Goal: Transaction & Acquisition: Download file/media

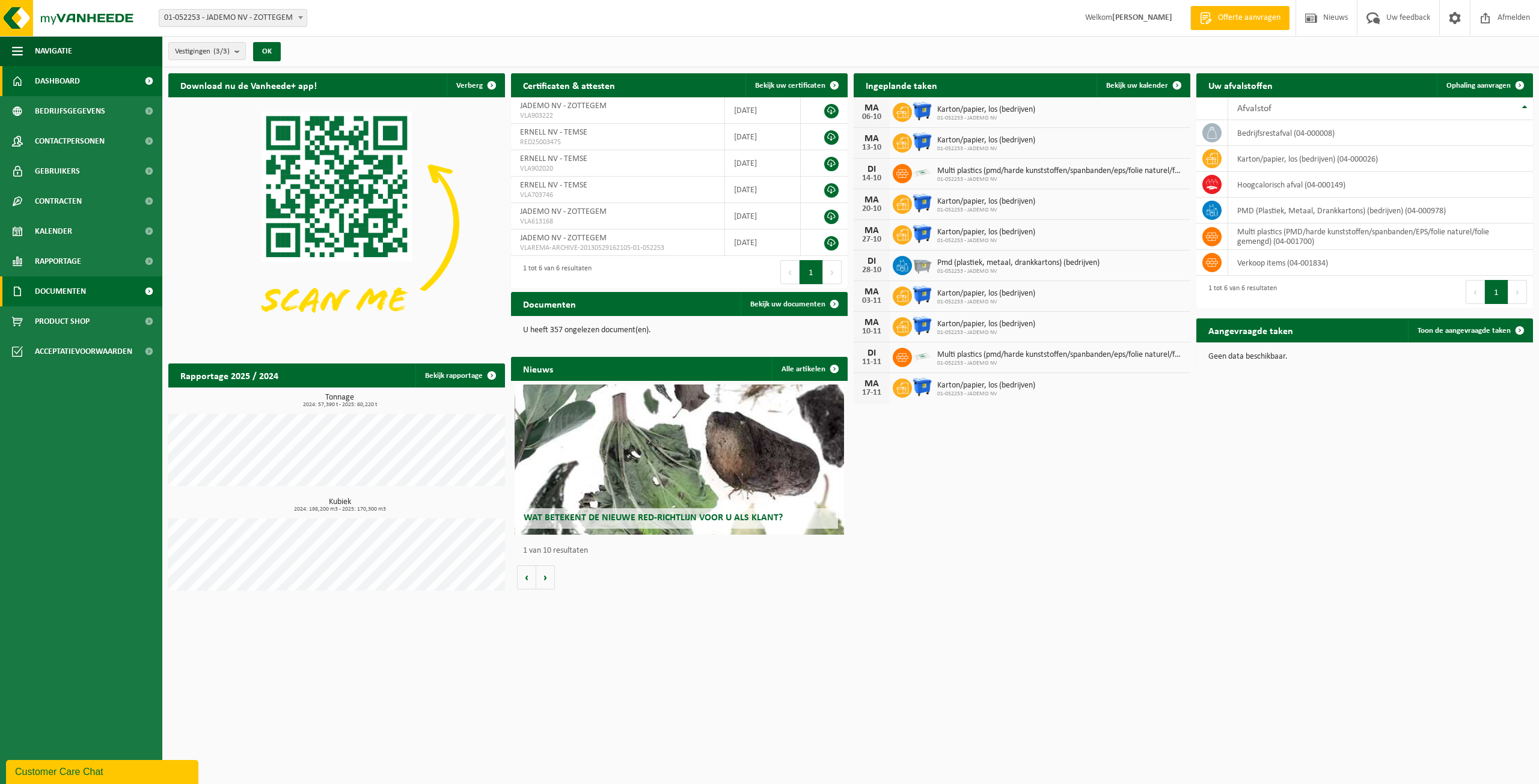
click at [43, 279] on span "Documenten" at bounding box center [61, 291] width 51 height 30
click at [69, 318] on link "Facturen" at bounding box center [81, 321] width 156 height 23
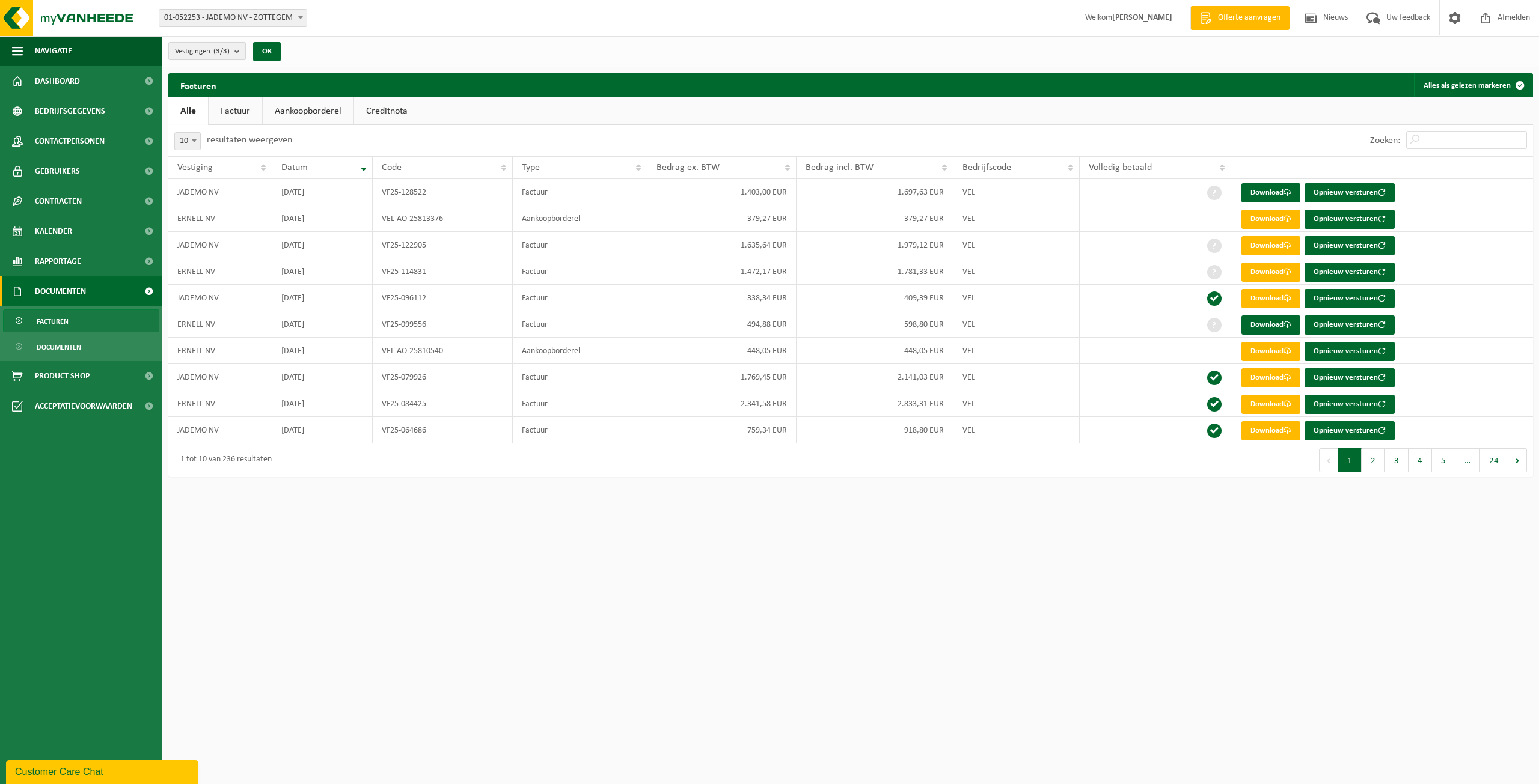
drag, startPoint x: 241, startPoint y: 51, endPoint x: 239, endPoint y: 65, distance: 14.1
click at [241, 51] on b "submit" at bounding box center [240, 50] width 11 height 17
click at [321, 85] on button "Alles deselecteren" at bounding box center [314, 79] width 90 height 24
checkbox input "false"
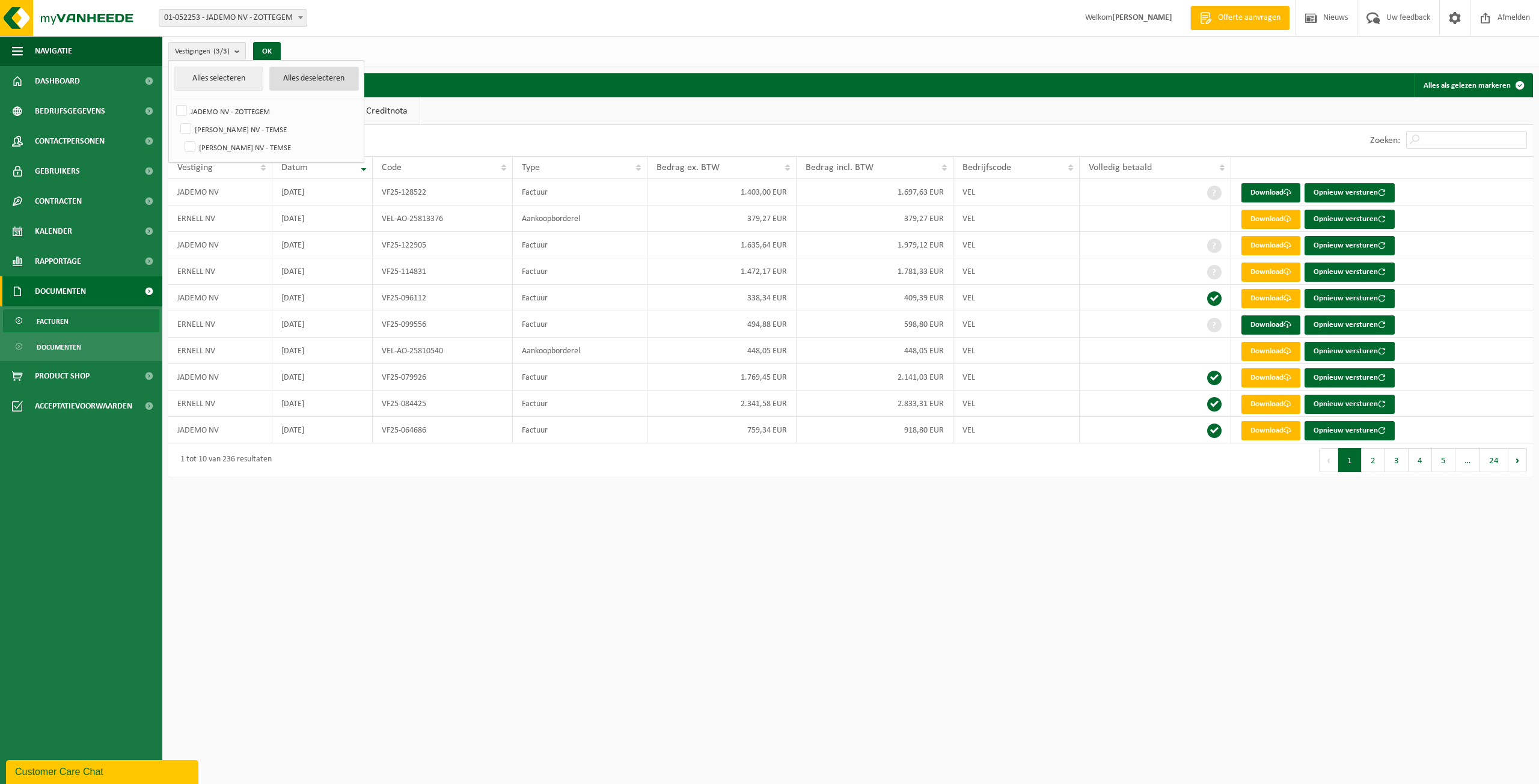
checkbox input "false"
click at [209, 126] on label "[PERSON_NAME] NV - TEMSE" at bounding box center [268, 129] width 181 height 18
click at [176, 120] on input "[PERSON_NAME] NV - TEMSE" at bounding box center [176, 120] width 1 height 1
checkbox input "true"
click at [260, 51] on button "OK" at bounding box center [267, 51] width 28 height 20
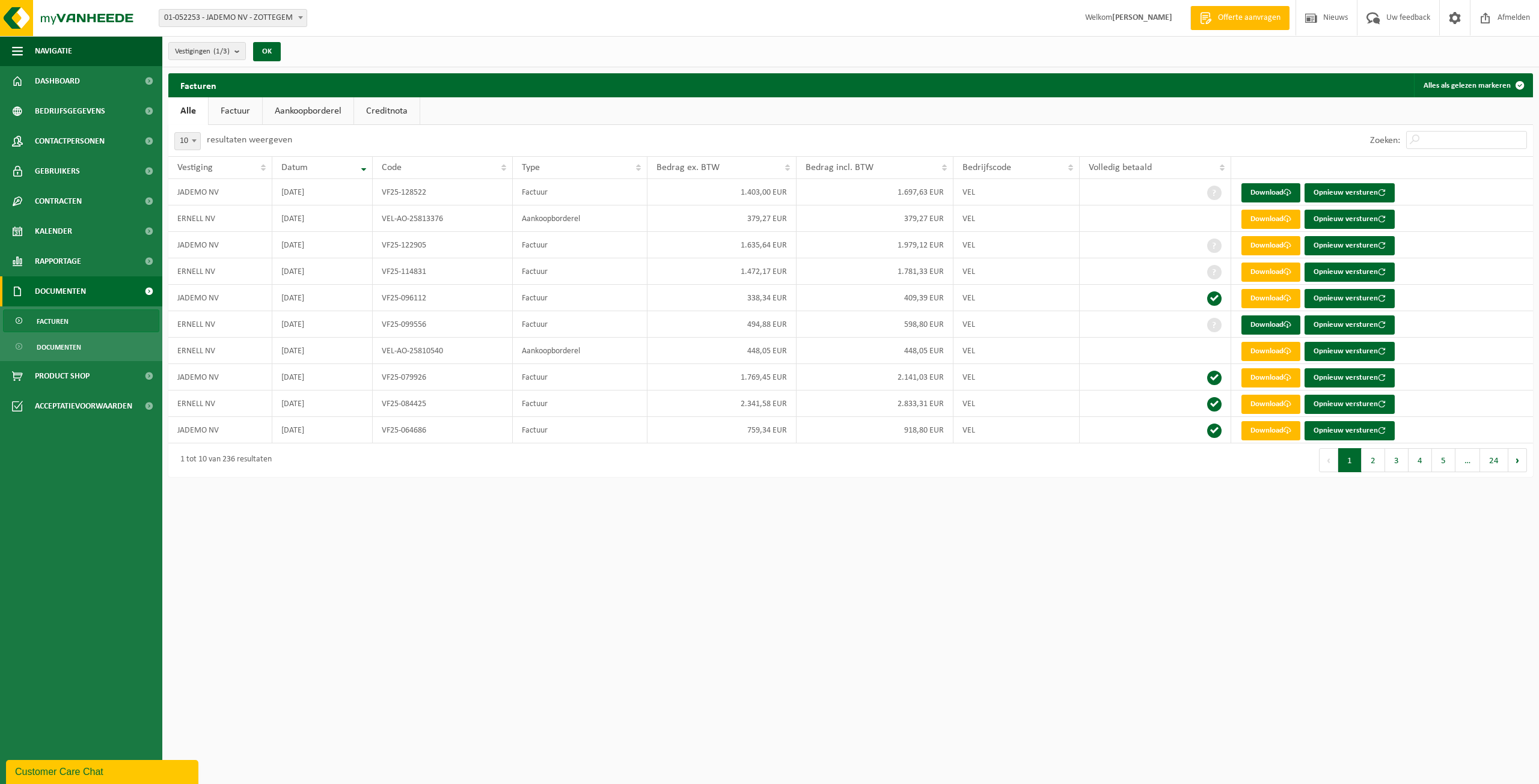
click at [299, 110] on link "Aankoopborderel" at bounding box center [308, 111] width 91 height 28
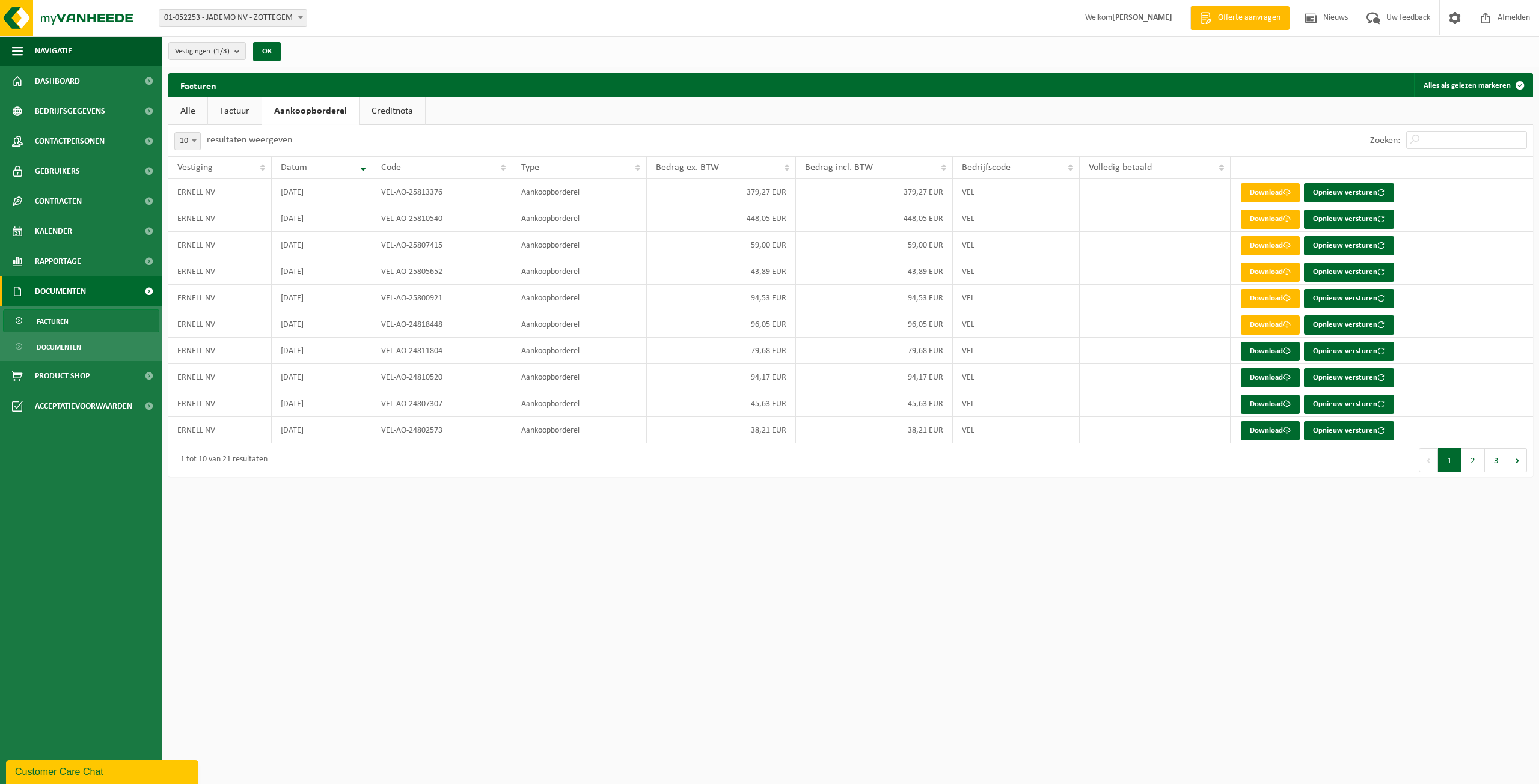
click at [235, 105] on link "Factuur" at bounding box center [234, 111] width 53 height 28
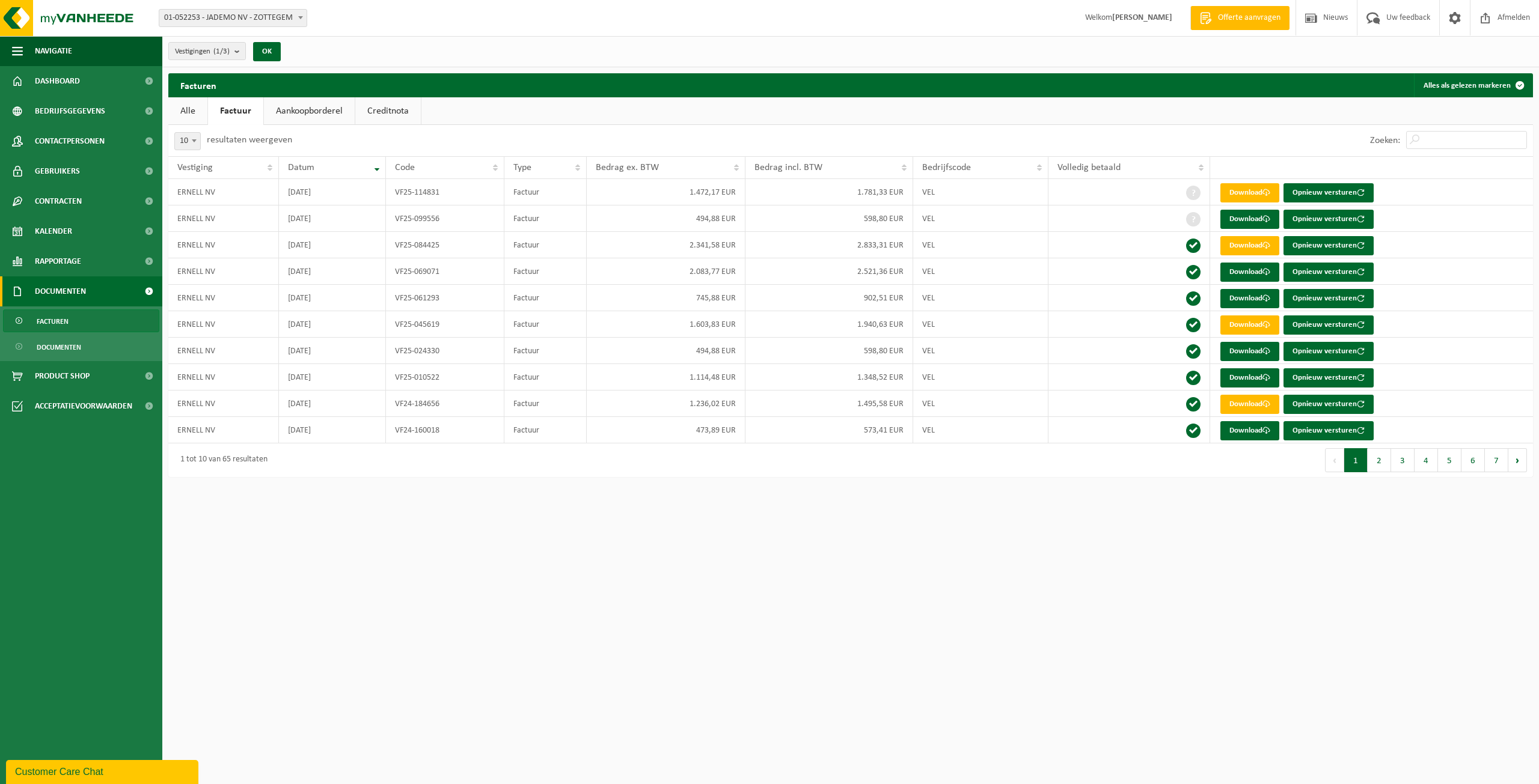
click at [299, 109] on link "Aankoopborderel" at bounding box center [309, 111] width 91 height 28
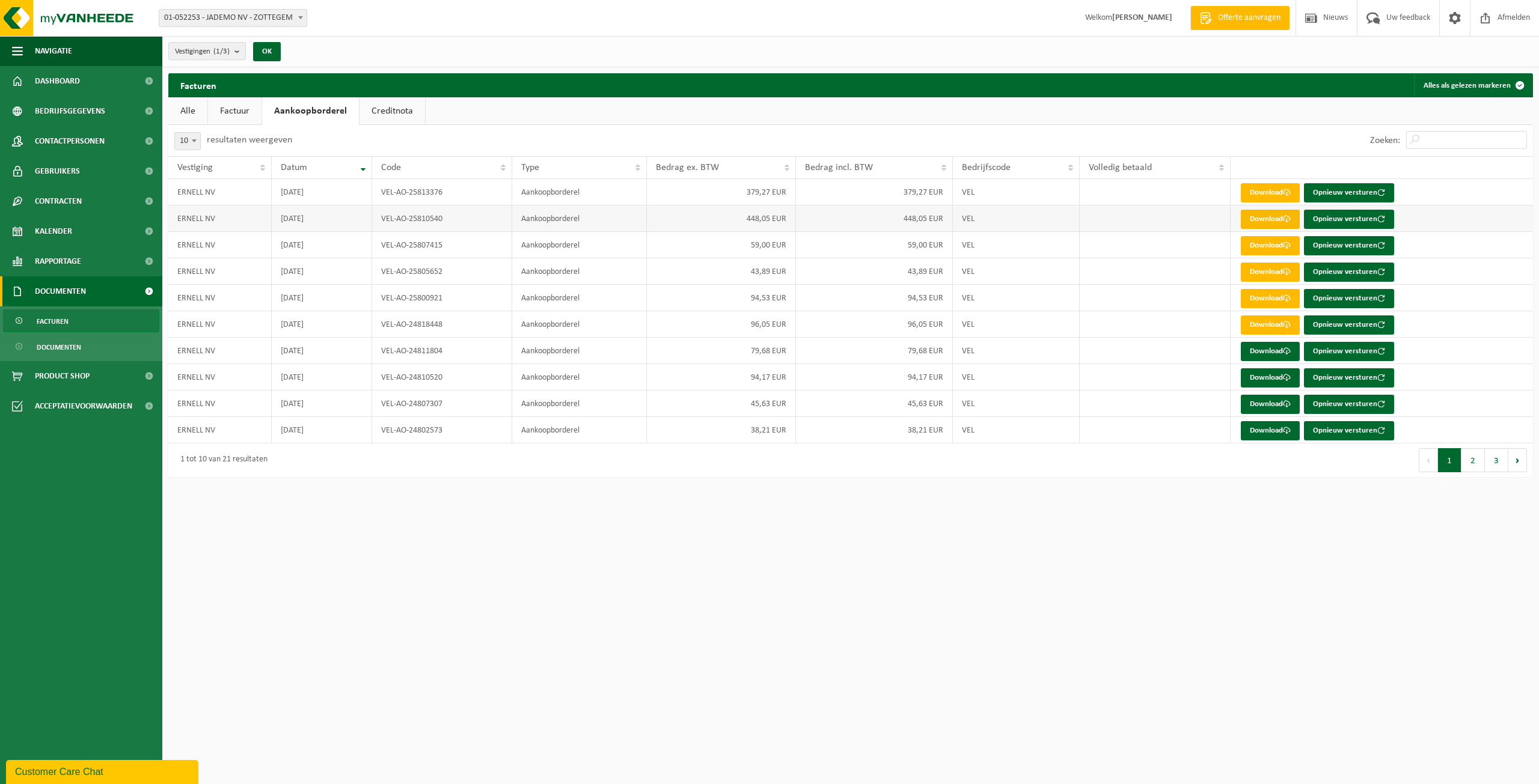
click at [1252, 221] on link "Download" at bounding box center [1270, 219] width 59 height 20
click at [234, 111] on link "Factuur" at bounding box center [234, 111] width 53 height 28
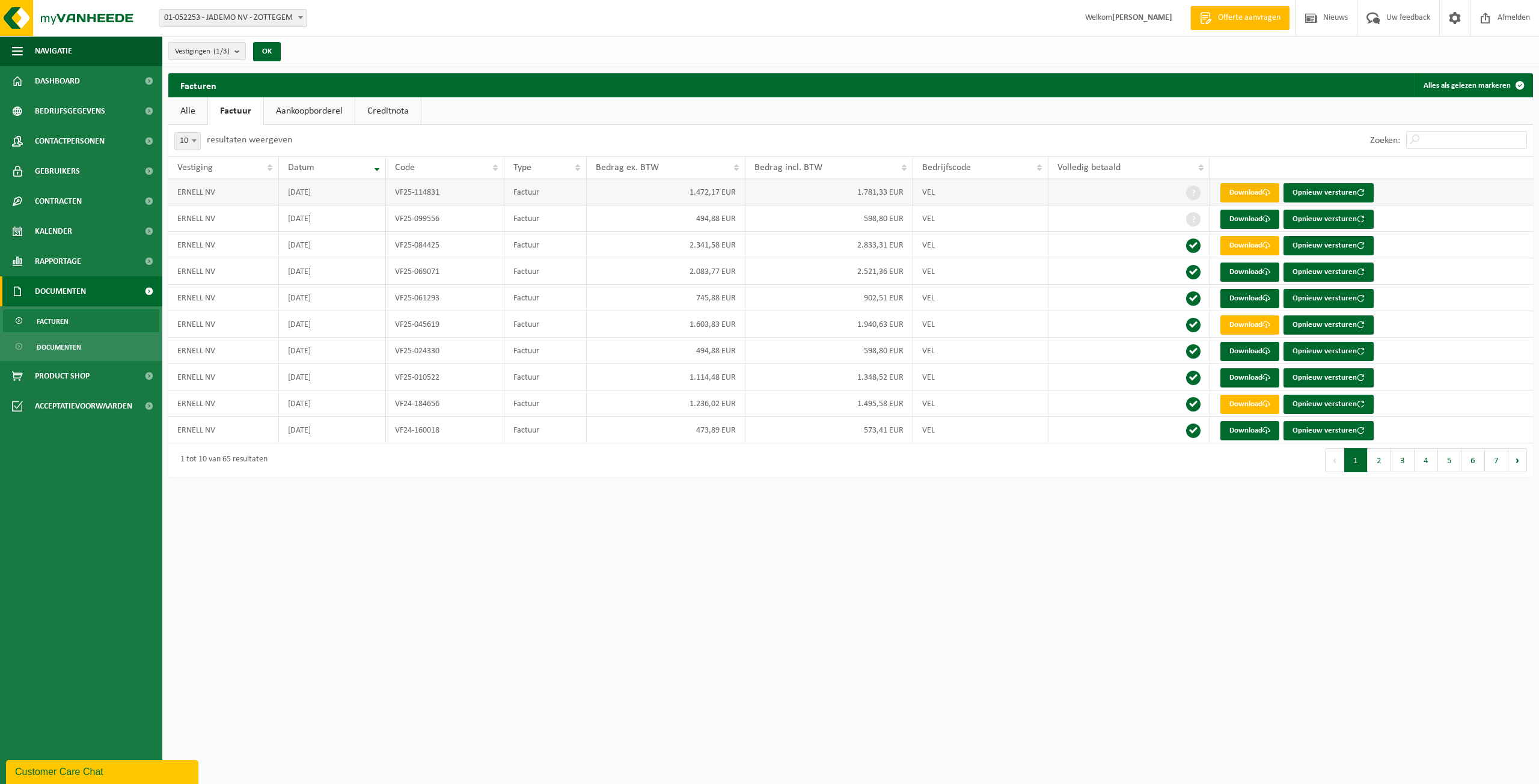
click at [1254, 189] on link "Download" at bounding box center [1249, 192] width 59 height 20
